Goal: Obtain resource: Download file/media

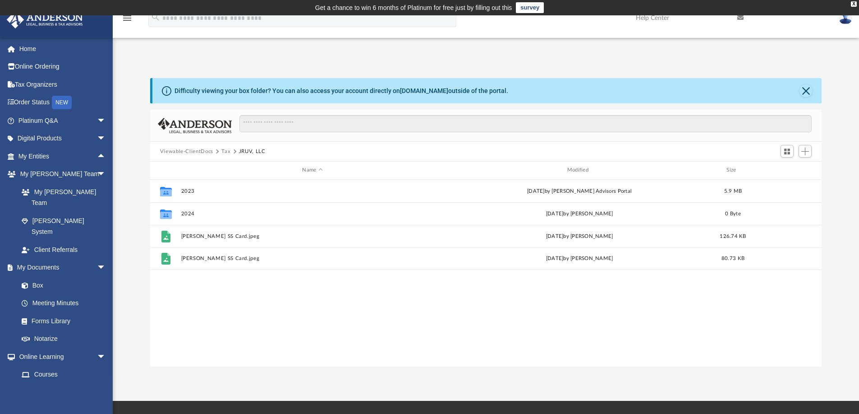
scroll to position [198, 665]
click at [256, 351] on div "Collaborated Folder 2023 Fri Feb 7 2025 by Anderson Advisors Portal 5.9 MB Coll…" at bounding box center [486, 273] width 672 height 187
click at [224, 151] on button "Tax" at bounding box center [225, 152] width 9 height 8
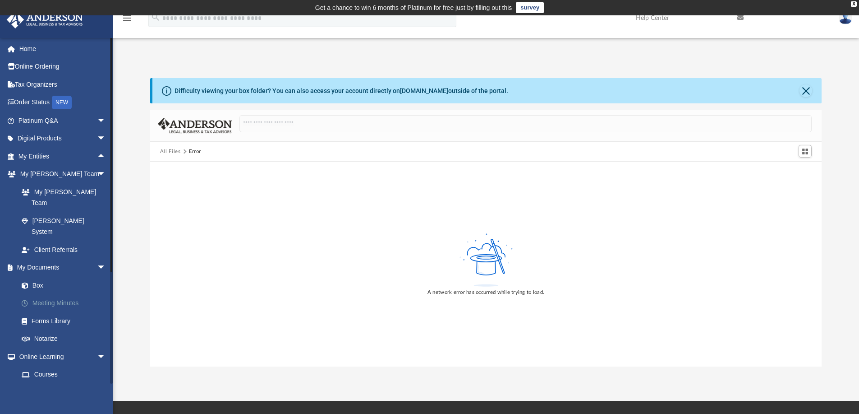
click at [46, 294] on link "Meeting Minutes" at bounding box center [66, 303] width 107 height 18
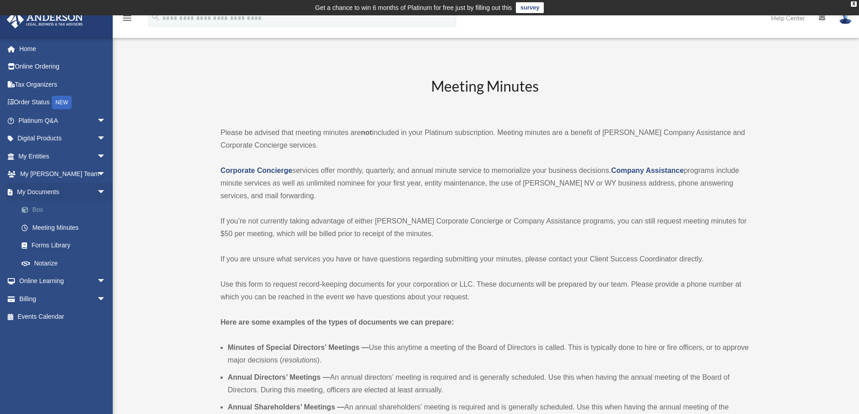
click at [42, 207] on link "Box" at bounding box center [66, 210] width 107 height 18
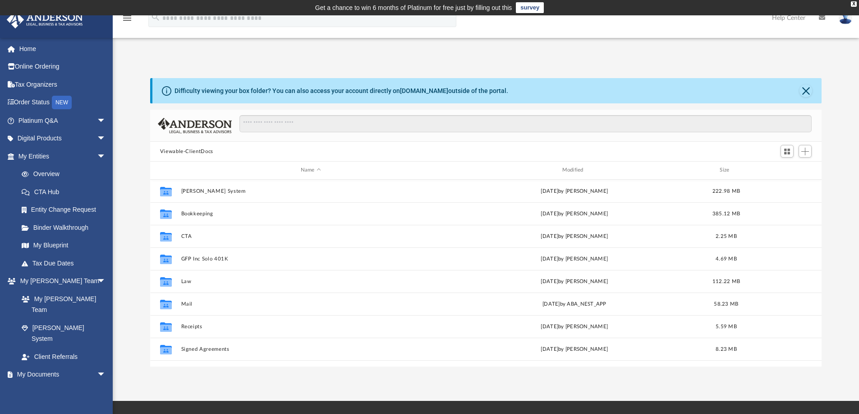
scroll to position [198, 665]
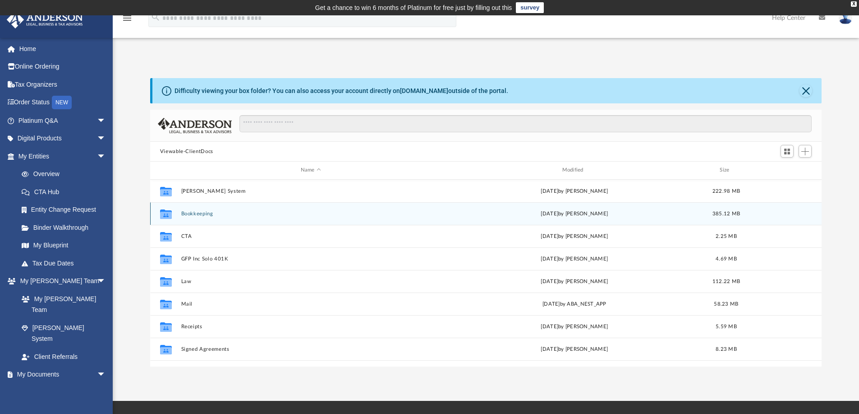
click at [203, 214] on button "Bookkeeping" at bounding box center [311, 214] width 260 height 6
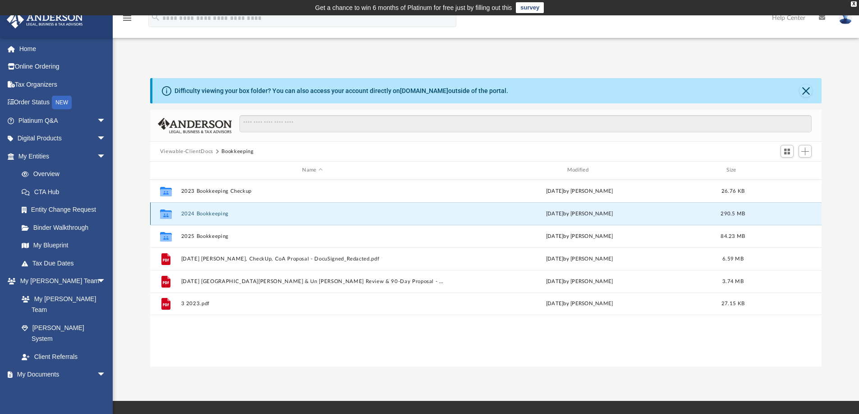
click at [203, 214] on button "2024 Bookkeeping" at bounding box center [312, 214] width 263 height 6
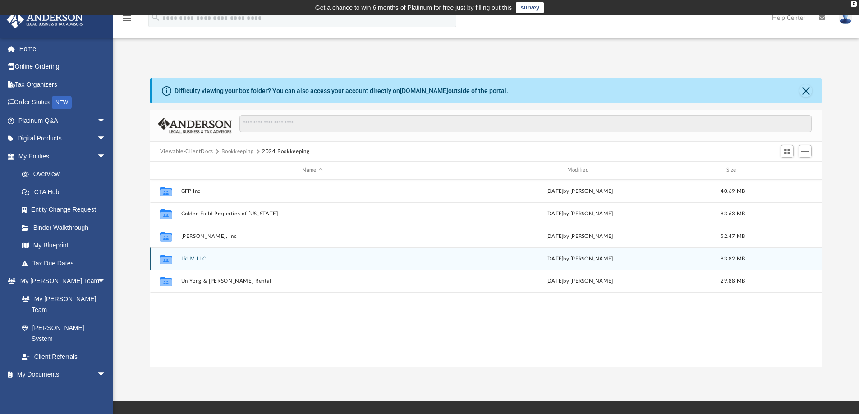
click at [194, 259] on button "JRUV LLC" at bounding box center [312, 259] width 263 height 6
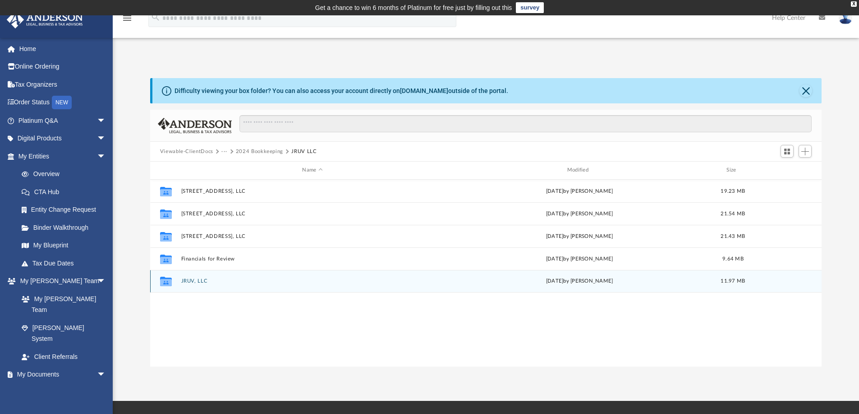
click at [203, 283] on button "JRUV, LLC" at bounding box center [312, 281] width 263 height 6
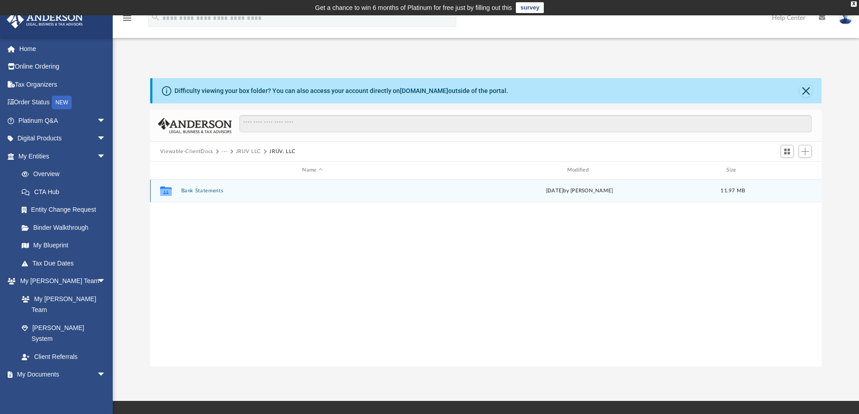
click at [196, 189] on button "Bank Statements" at bounding box center [312, 191] width 263 height 6
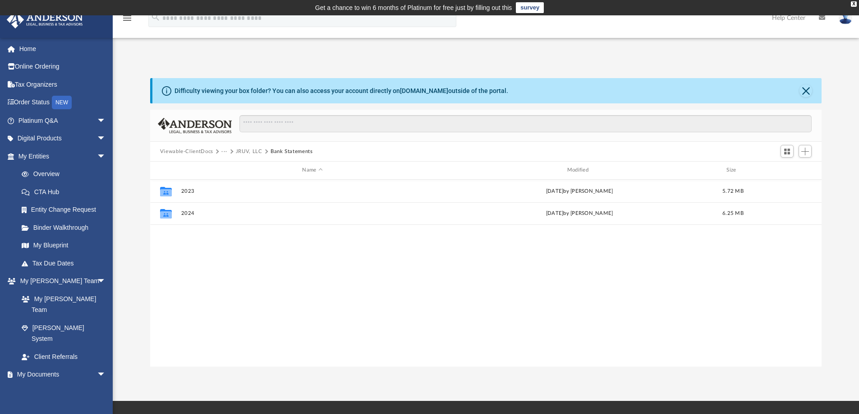
click at [251, 149] on button "JRUV, LLC" at bounding box center [249, 152] width 27 height 8
click at [250, 152] on button "JRUV LLC" at bounding box center [248, 152] width 25 height 8
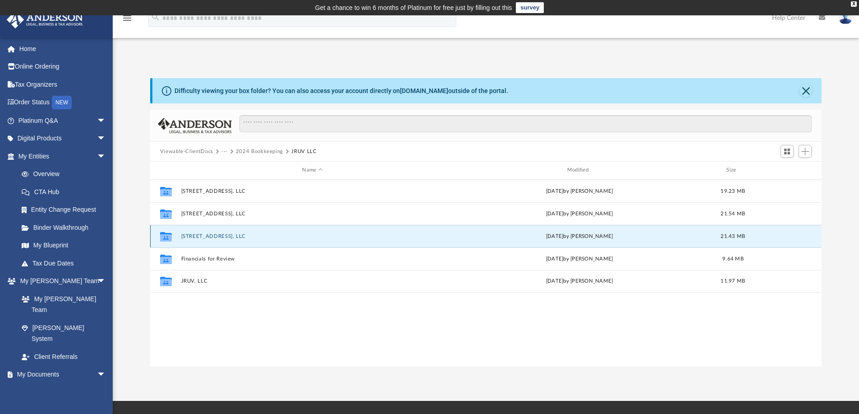
click at [210, 235] on button "810 Royalmile Way, LLC" at bounding box center [312, 236] width 263 height 6
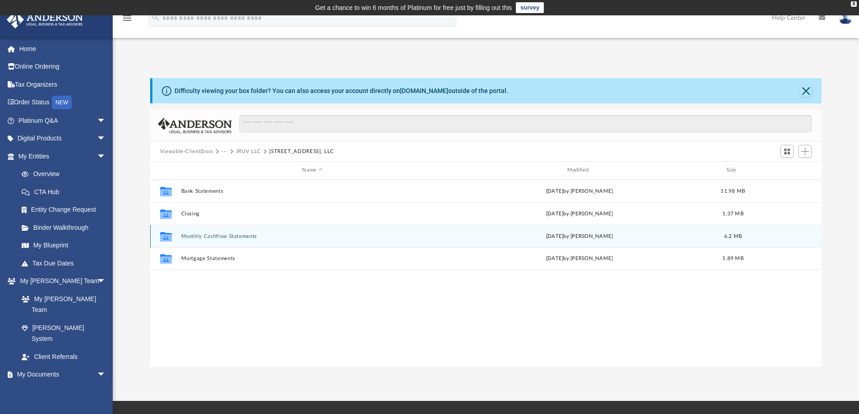
click at [210, 235] on button "Monthly Cashflow Statements" at bounding box center [312, 236] width 263 height 6
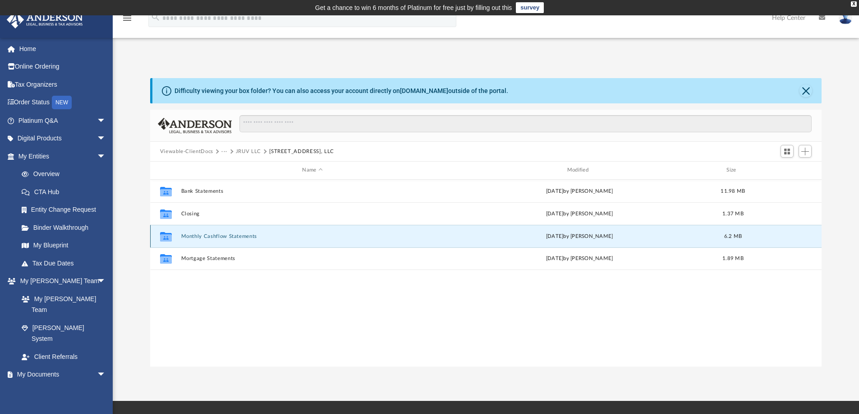
click at [210, 235] on button "Monthly Cashflow Statements" at bounding box center [312, 236] width 263 height 6
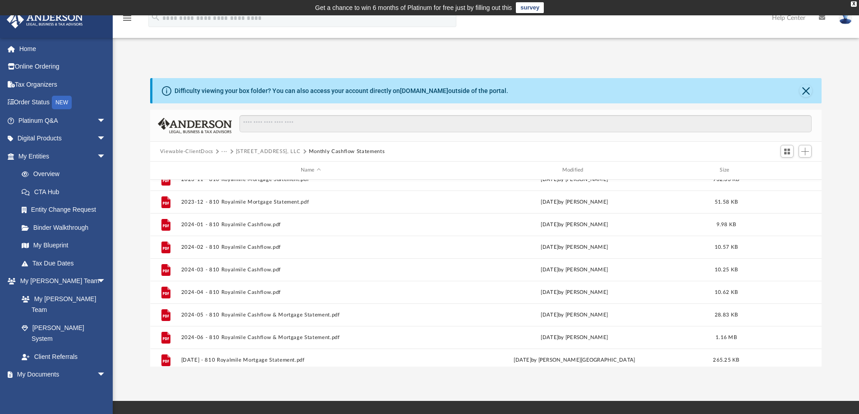
scroll to position [0, 0]
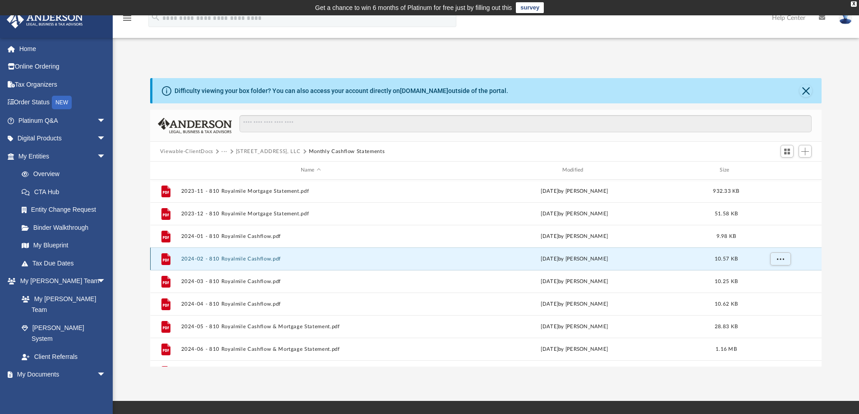
click at [253, 260] on button "2024-02 - 810 Royalmile Cashflow.pdf" at bounding box center [311, 259] width 260 height 6
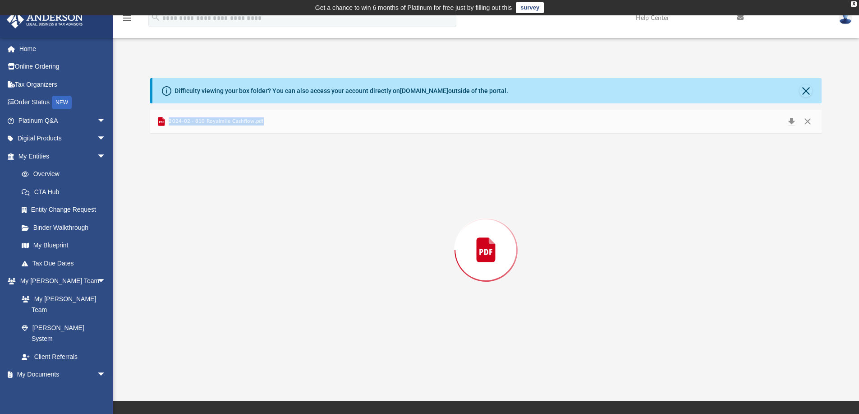
click at [253, 260] on div "Preview" at bounding box center [486, 250] width 672 height 233
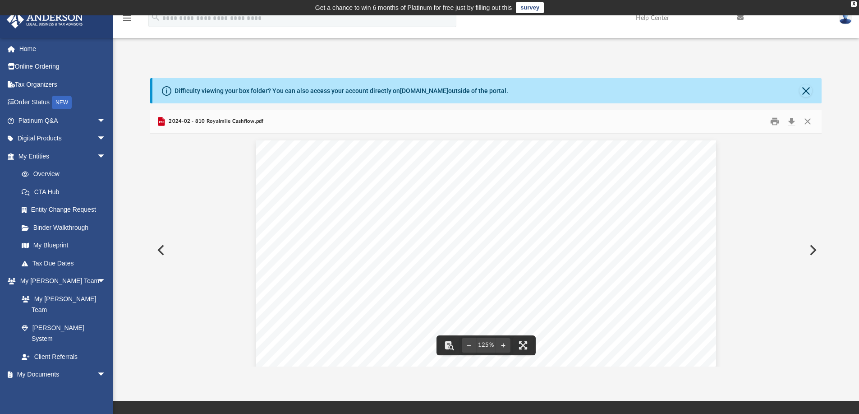
click at [810, 84] on div "Difficulty viewing your box folder? You can also access your account directly o…" at bounding box center [487, 90] width 670 height 25
click at [808, 87] on button "Close" at bounding box center [806, 90] width 13 height 13
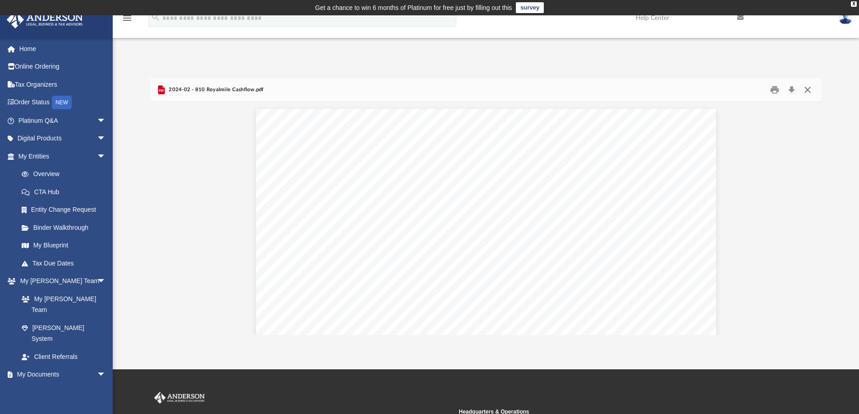
click at [810, 90] on button "Close" at bounding box center [808, 90] width 16 height 14
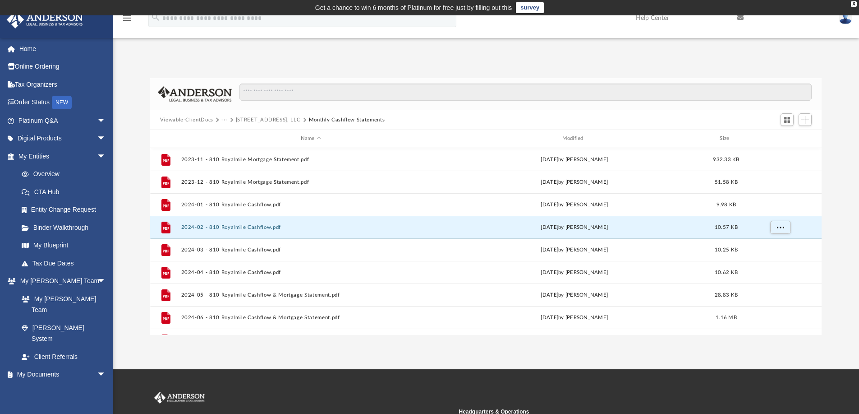
click at [254, 118] on button "810 Royalmile Way, LLC" at bounding box center [268, 120] width 65 height 8
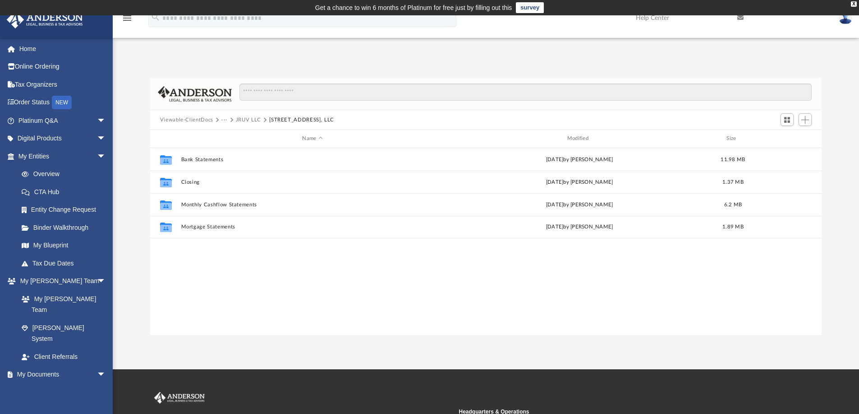
click at [254, 118] on button "JRUV LLC" at bounding box center [248, 120] width 25 height 8
click at [249, 119] on button "2024 Bookkeeping" at bounding box center [259, 120] width 47 height 8
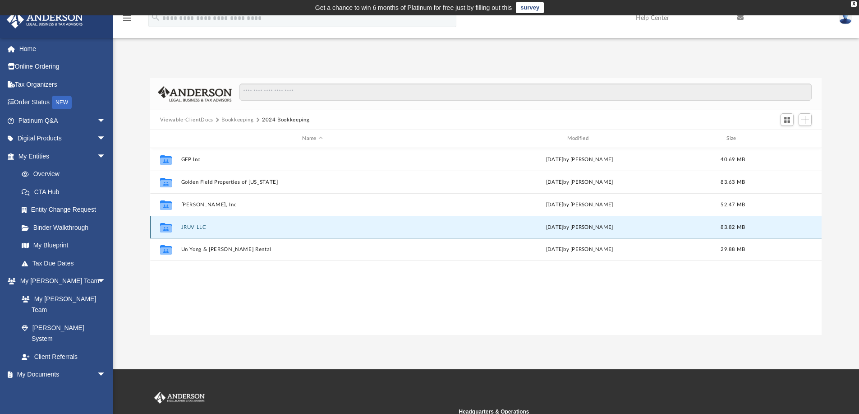
click at [186, 226] on button "JRUV LLC" at bounding box center [312, 227] width 263 height 6
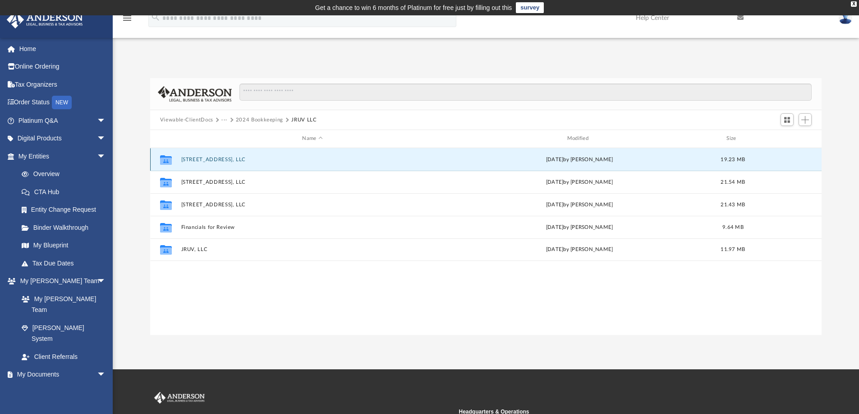
click at [208, 157] on button "3017 Sunrise Day Ave, LLC" at bounding box center [312, 160] width 263 height 6
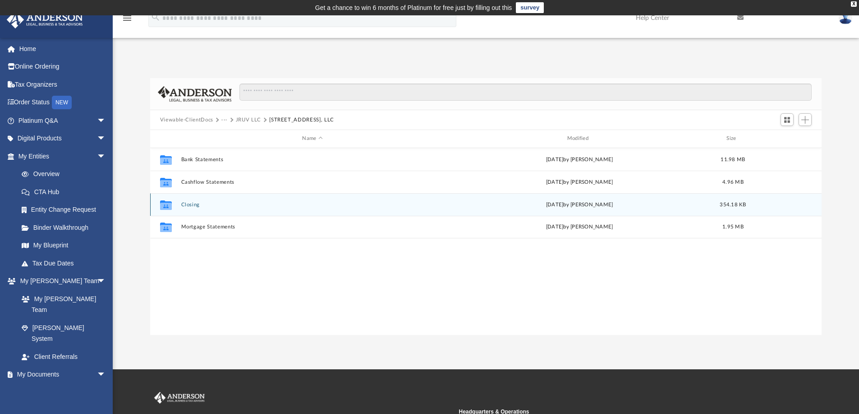
click at [192, 204] on button "Closing" at bounding box center [312, 205] width 263 height 6
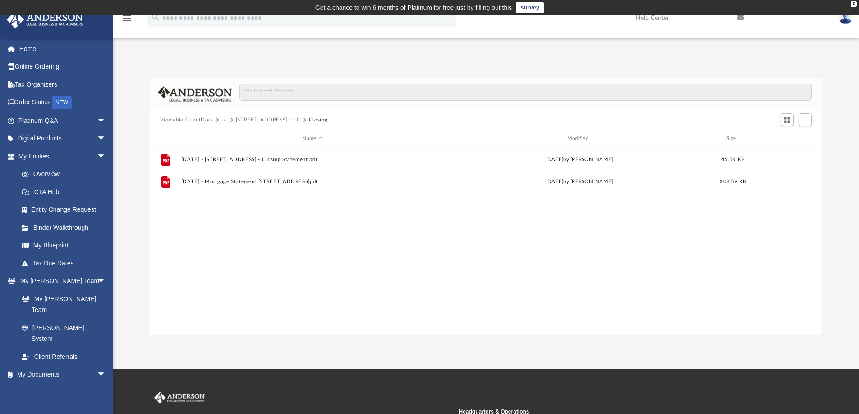
click at [223, 122] on button "···" at bounding box center [224, 120] width 6 height 8
click at [232, 161] on li "JRUV LLC" at bounding box center [249, 163] width 47 height 9
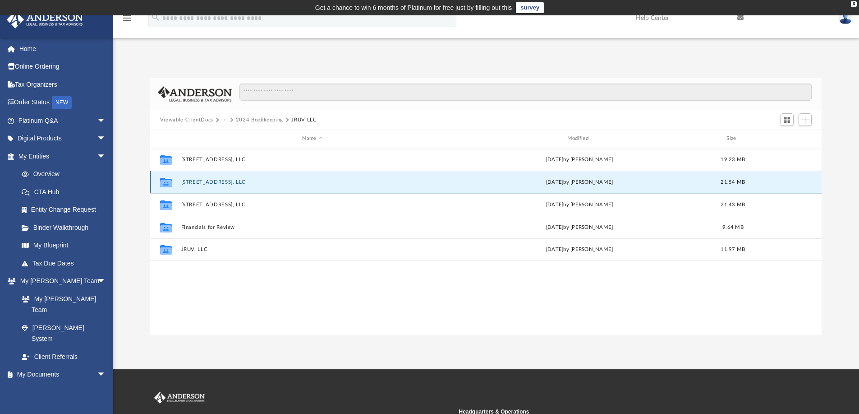
click at [219, 181] on button "6749 Bremerton Circle, LLC" at bounding box center [312, 182] width 263 height 6
click at [188, 179] on button "Closing" at bounding box center [312, 182] width 263 height 6
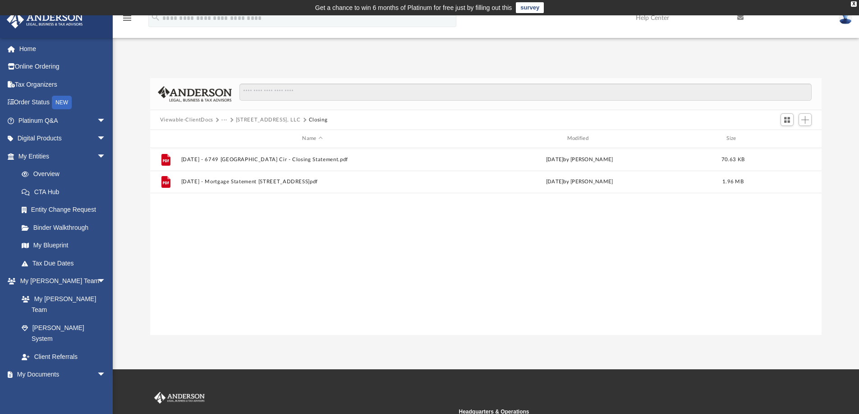
click at [223, 119] on button "···" at bounding box center [224, 120] width 6 height 8
click at [235, 161] on li "JRUV LLC" at bounding box center [249, 163] width 47 height 9
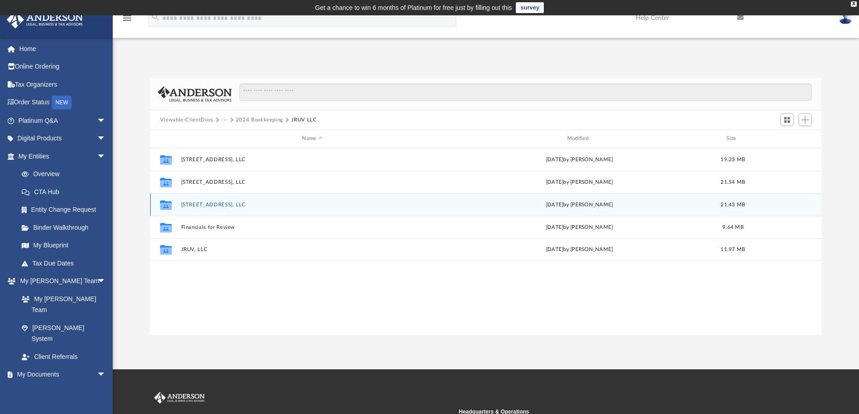
click at [214, 202] on button "810 Royalmile Way, LLC" at bounding box center [312, 205] width 263 height 6
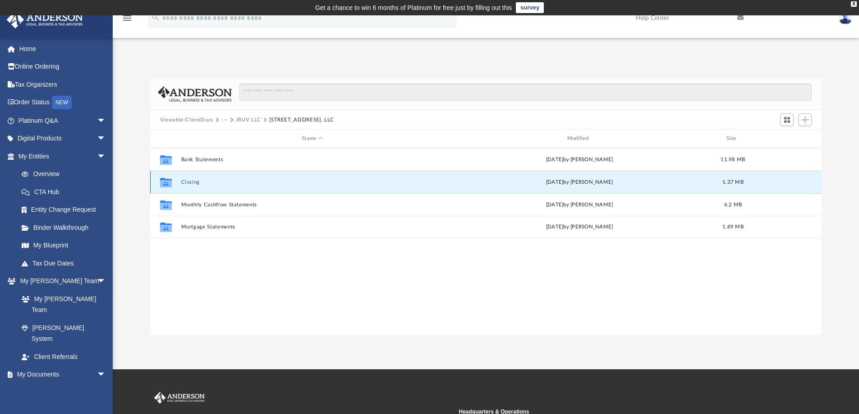
click at [198, 181] on button "Closing" at bounding box center [312, 182] width 263 height 6
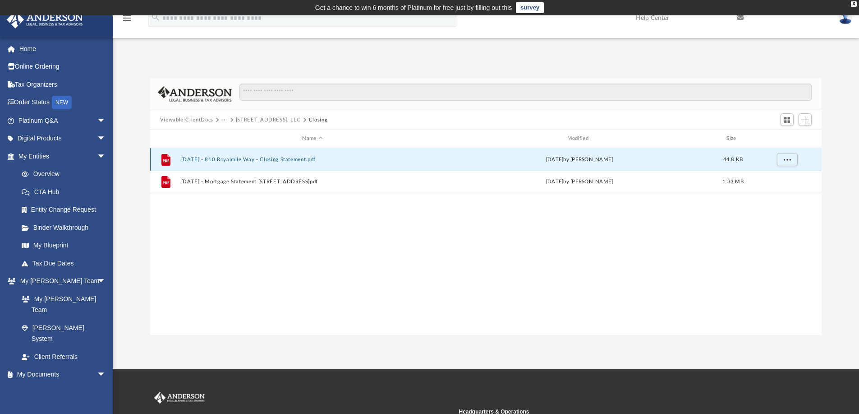
click at [237, 159] on button "2022-01-13 - 810 Royalmile Way - Closing Statement.pdf" at bounding box center [312, 160] width 263 height 6
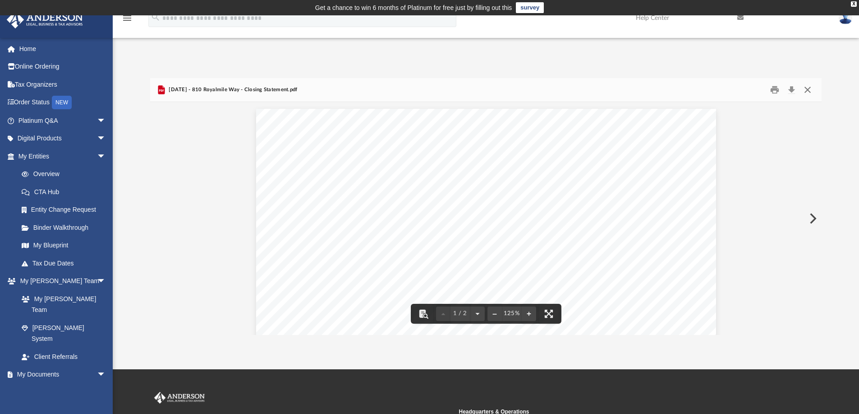
click at [810, 89] on button "Close" at bounding box center [808, 90] width 16 height 14
